Goal: Find specific page/section: Find specific page/section

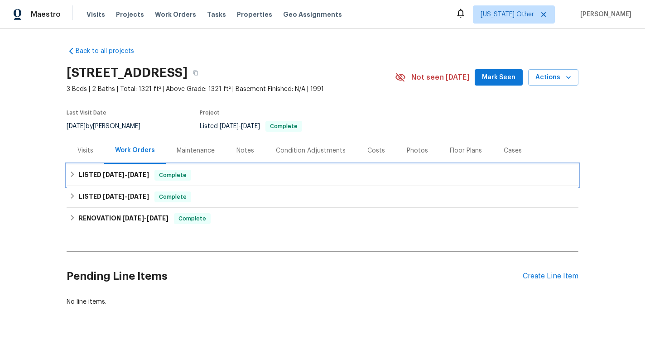
click at [144, 181] on div "LISTED 9/29/25 - 10/2/25 Complete" at bounding box center [323, 175] width 512 height 22
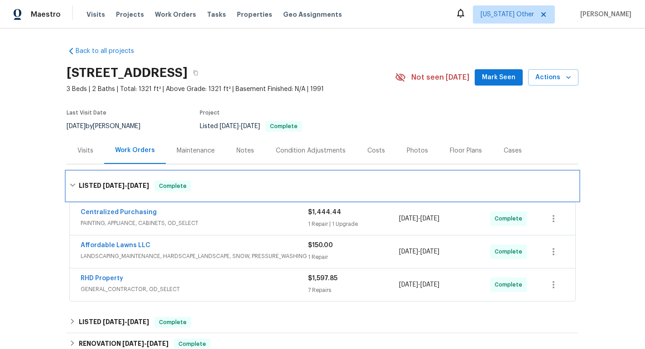
scroll to position [28, 0]
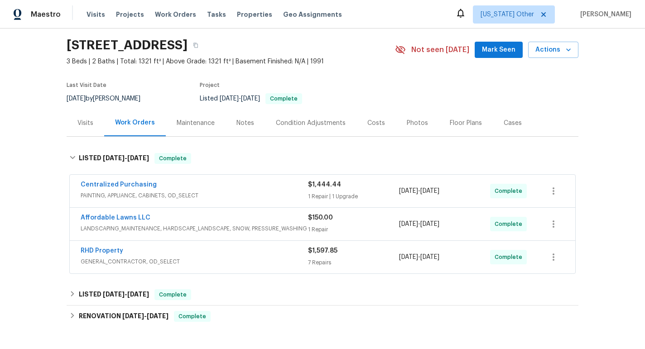
click at [238, 193] on span "PAINTING, APPLIANCE, CABINETS, OD_SELECT" at bounding box center [194, 195] width 227 height 9
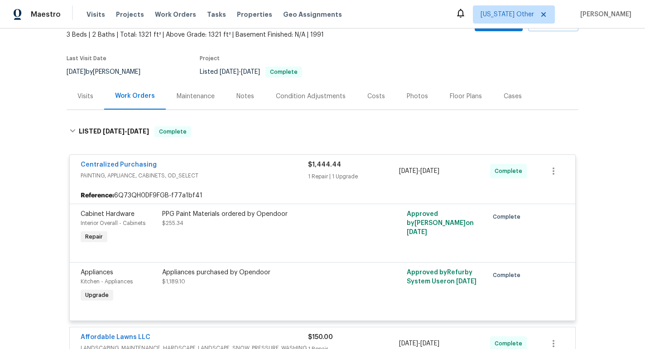
scroll to position [140, 0]
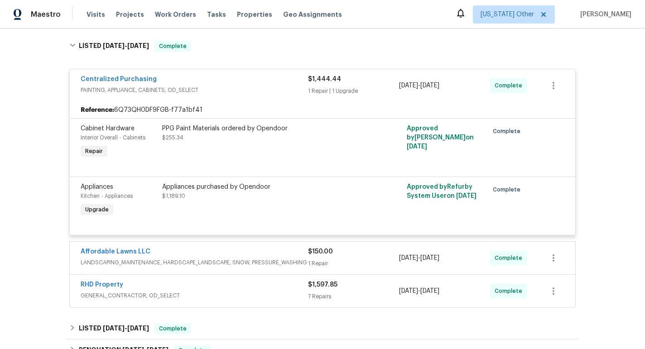
click at [246, 205] on div "Appliances purchased by Opendoor $1,189.10" at bounding box center [261, 201] width 204 height 42
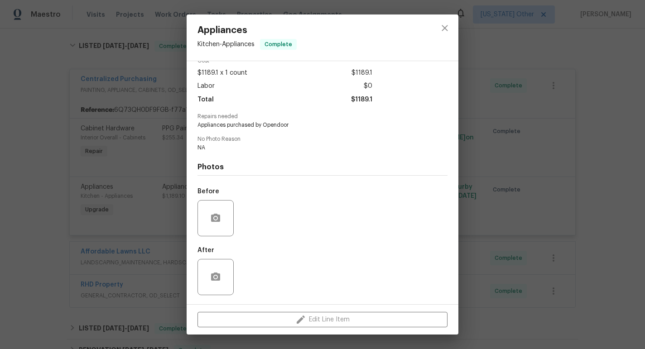
scroll to position [0, 0]
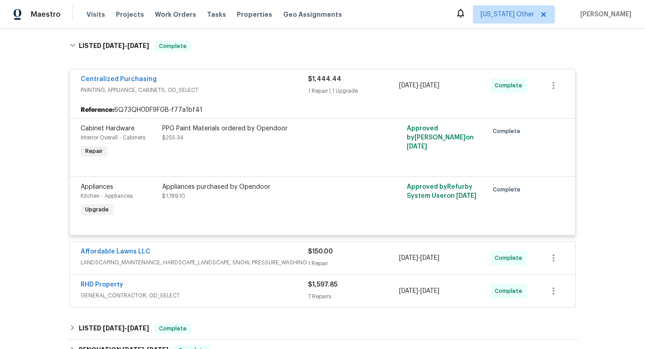
click at [227, 252] on div "Affordable Lawns LLC" at bounding box center [194, 252] width 227 height 11
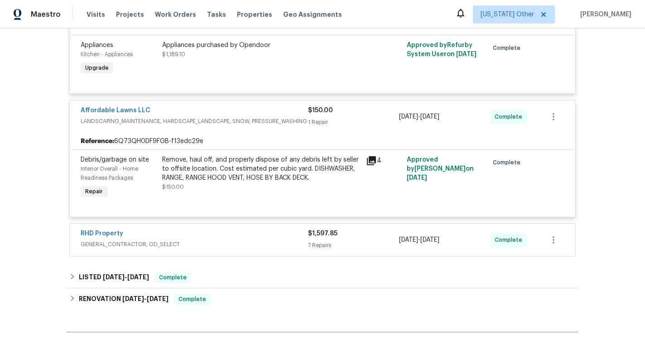
scroll to position [305, 0]
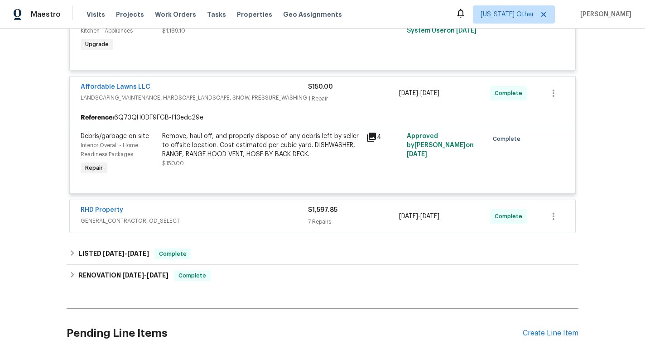
click at [231, 223] on span "GENERAL_CONTRACTOR, OD_SELECT" at bounding box center [194, 220] width 227 height 9
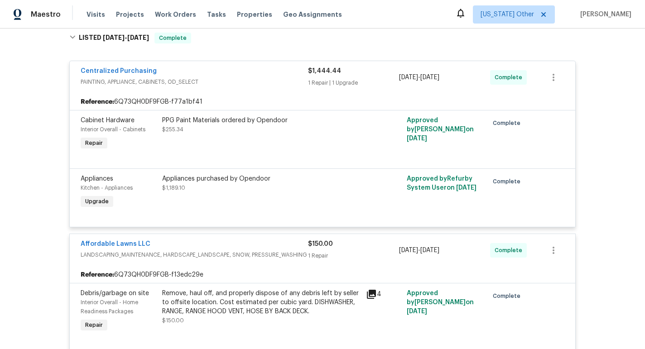
scroll to position [101, 0]
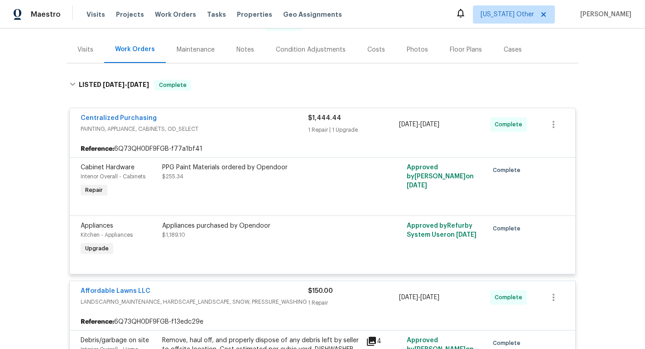
click at [237, 223] on div "Appliances purchased by Opendoor" at bounding box center [261, 225] width 198 height 9
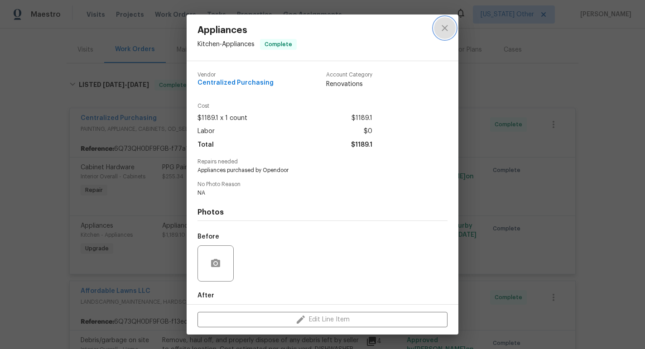
click at [448, 28] on icon "close" at bounding box center [444, 28] width 11 height 11
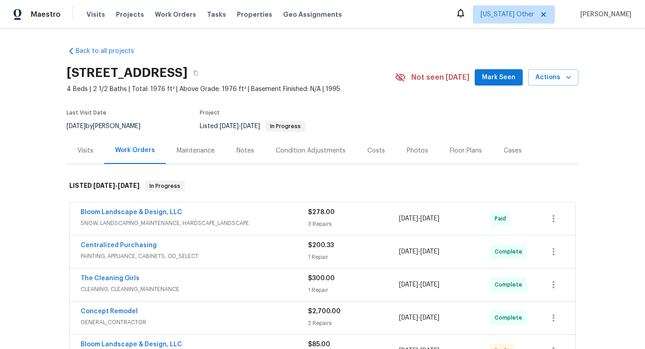
click at [211, 152] on div "Maintenance" at bounding box center [196, 150] width 38 height 9
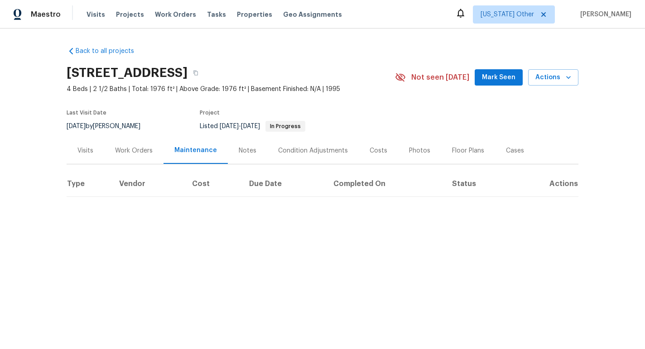
click at [130, 153] on div "Work Orders" at bounding box center [134, 150] width 38 height 9
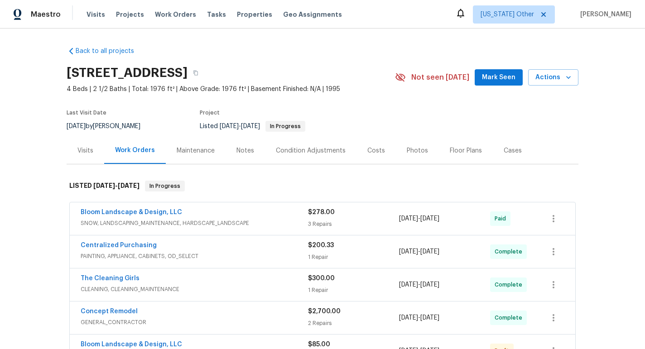
click at [86, 153] on div "Visits" at bounding box center [85, 150] width 16 height 9
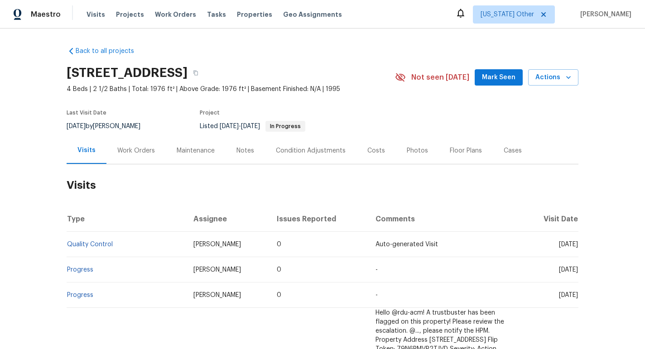
click at [133, 155] on div "Work Orders" at bounding box center [135, 150] width 59 height 27
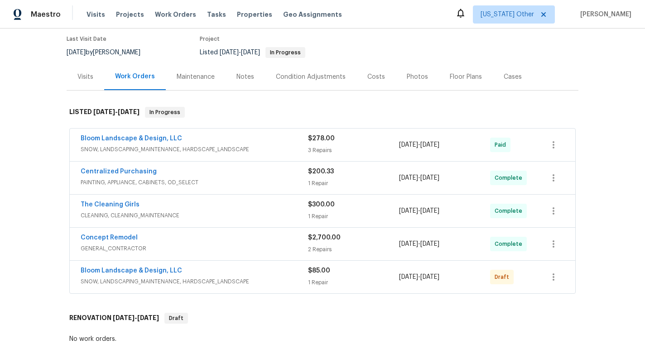
scroll to position [89, 0]
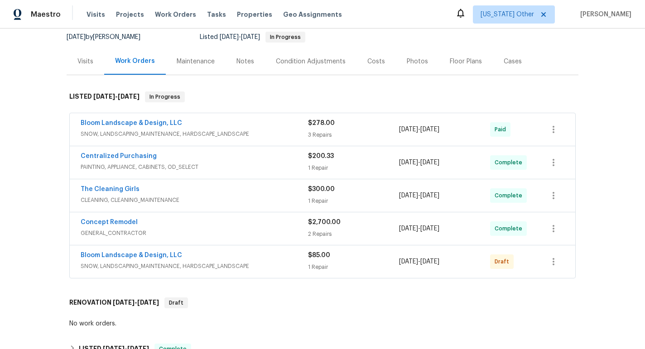
click at [203, 130] on span "SNOW, LANDSCAPING_MAINTENANCE, HARDSCAPE_LANDSCAPE" at bounding box center [194, 134] width 227 height 9
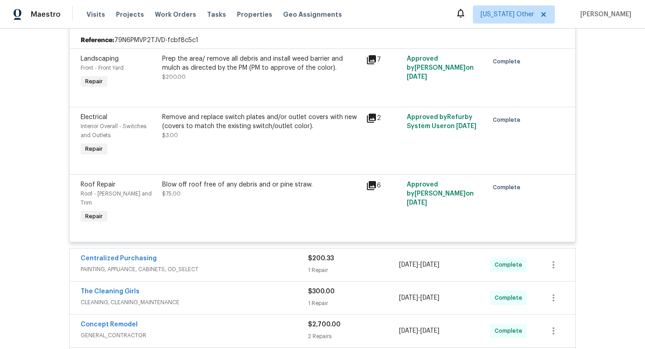
scroll to position [216, 0]
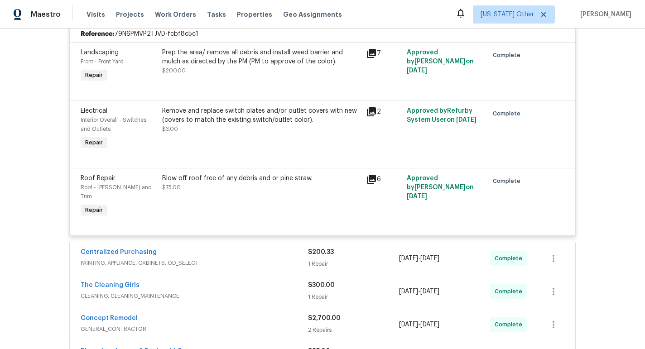
click at [371, 180] on icon at bounding box center [371, 179] width 9 height 9
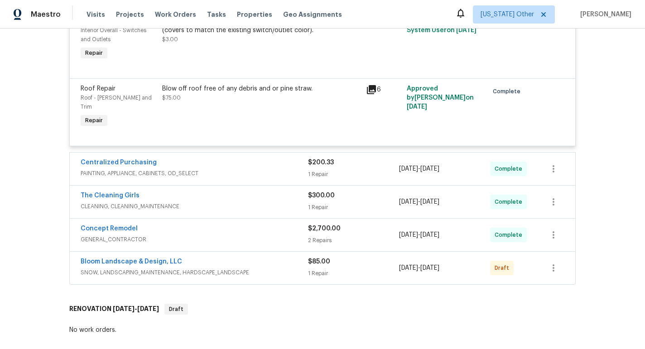
scroll to position [318, 0]
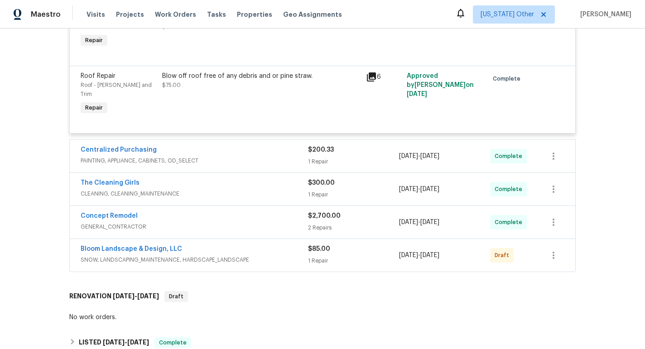
click at [270, 145] on div "Centralized Purchasing" at bounding box center [194, 150] width 227 height 11
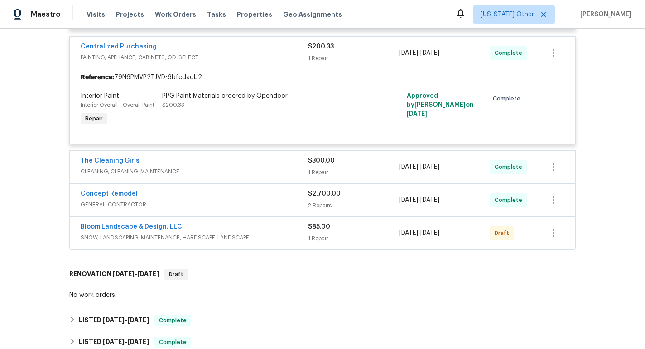
scroll to position [430, 0]
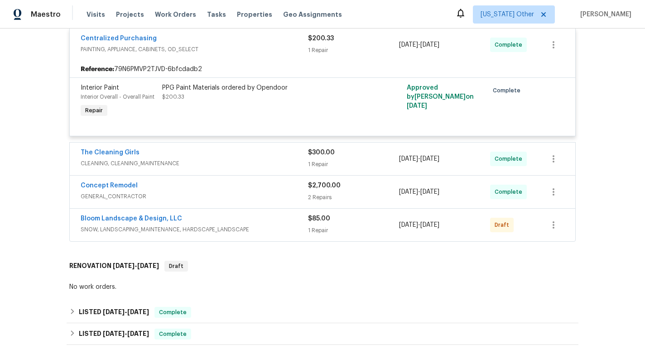
click at [267, 149] on div "The Cleaning Girls" at bounding box center [194, 153] width 227 height 11
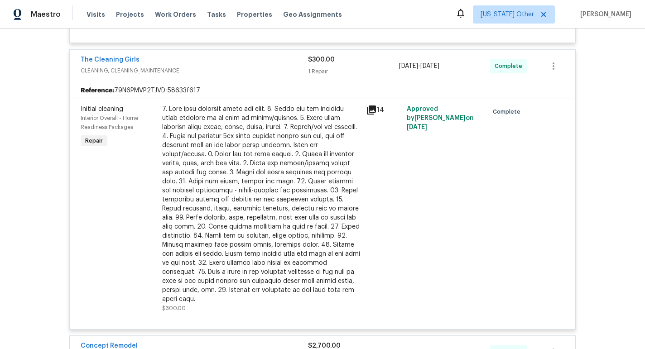
scroll to position [724, 0]
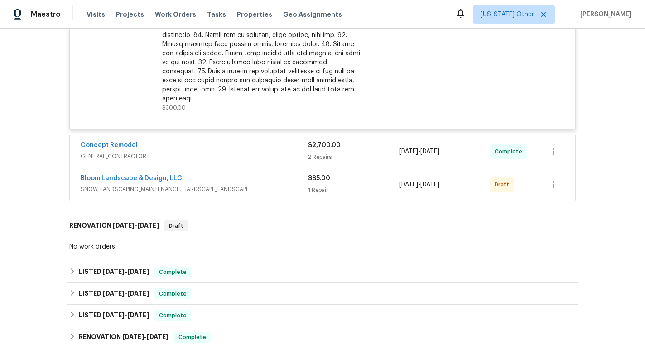
click at [267, 141] on div "Concept Remodel" at bounding box center [194, 146] width 227 height 11
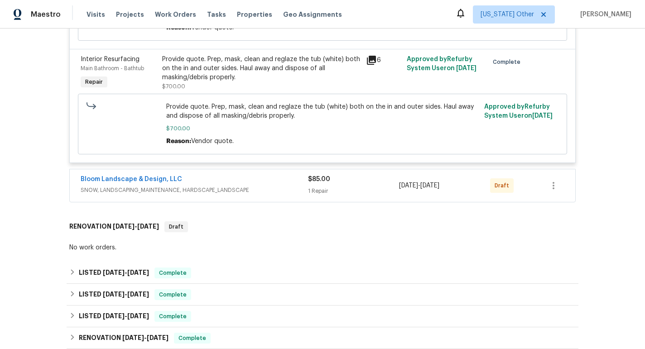
scroll to position [1022, 0]
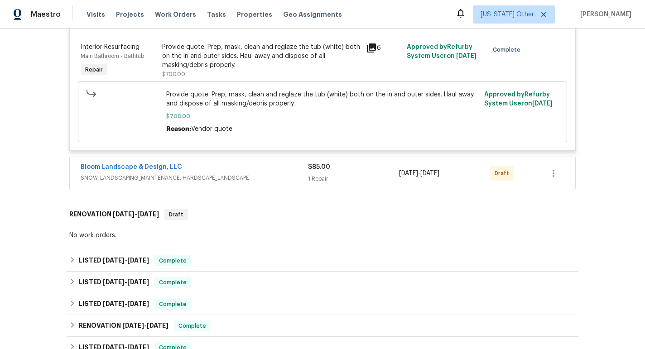
click at [265, 173] on span "SNOW, LANDSCAPING_MAINTENANCE, HARDSCAPE_LANDSCAPE" at bounding box center [194, 177] width 227 height 9
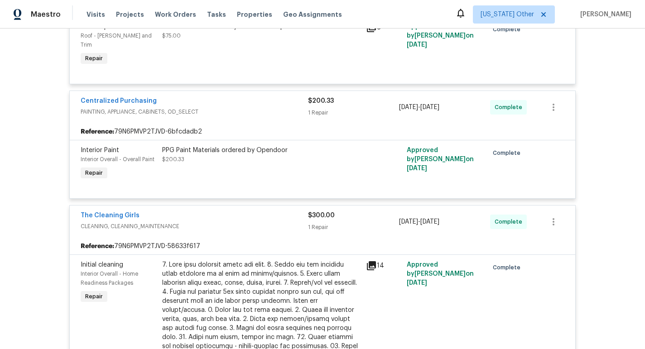
scroll to position [238, 0]
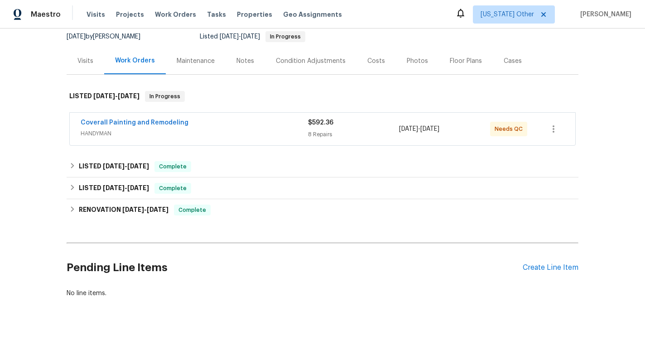
scroll to position [90, 0]
click at [214, 127] on div "Coverall Painting and Remodeling" at bounding box center [194, 123] width 227 height 11
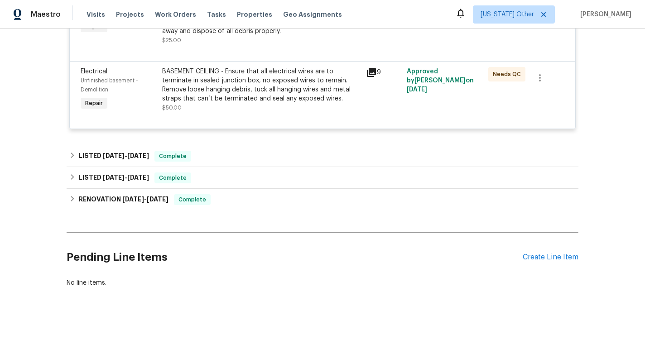
scroll to position [634, 0]
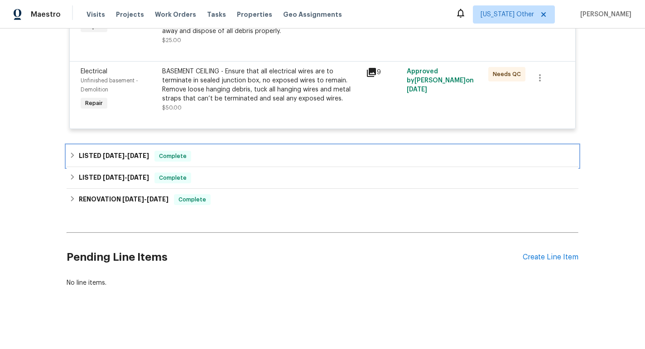
click at [144, 156] on span "[DATE]" at bounding box center [138, 156] width 22 height 6
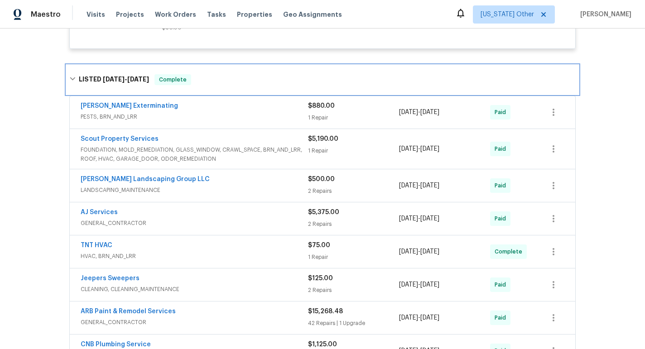
scroll to position [712, 0]
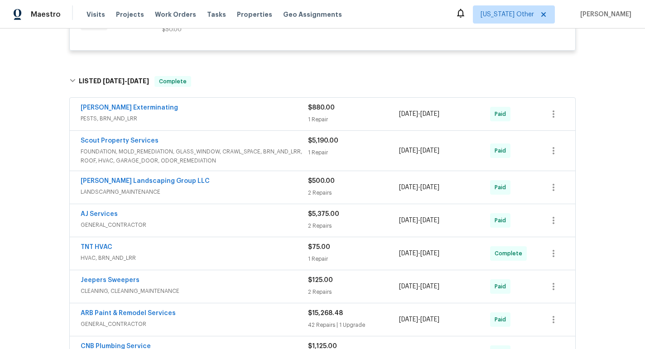
click at [244, 144] on div "Scout Property Services" at bounding box center [194, 141] width 227 height 11
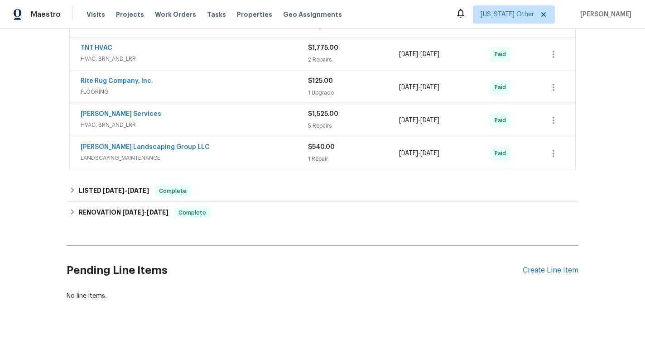
scroll to position [1225, 0]
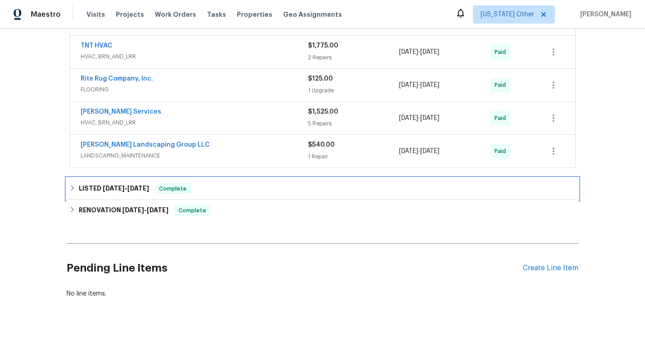
click at [215, 194] on div "LISTED [DATE] - [DATE] Complete" at bounding box center [322, 188] width 506 height 11
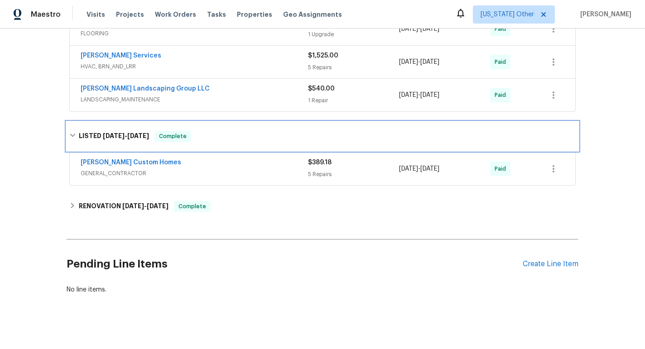
scroll to position [1284, 0]
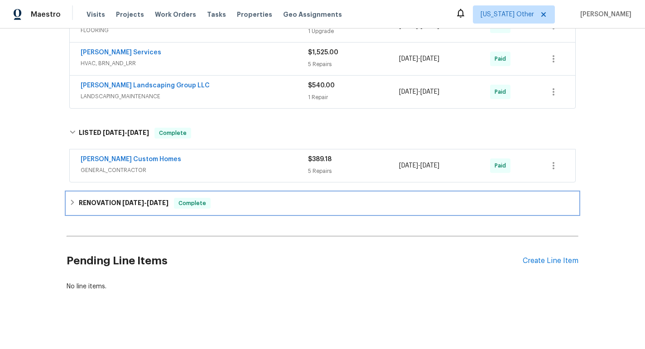
click at [234, 207] on div "RENOVATION [DATE] - [DATE] Complete" at bounding box center [322, 203] width 506 height 11
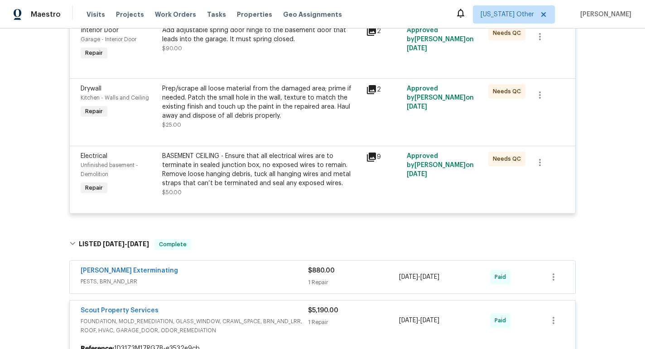
scroll to position [548, 0]
